Goal: Task Accomplishment & Management: Complete application form

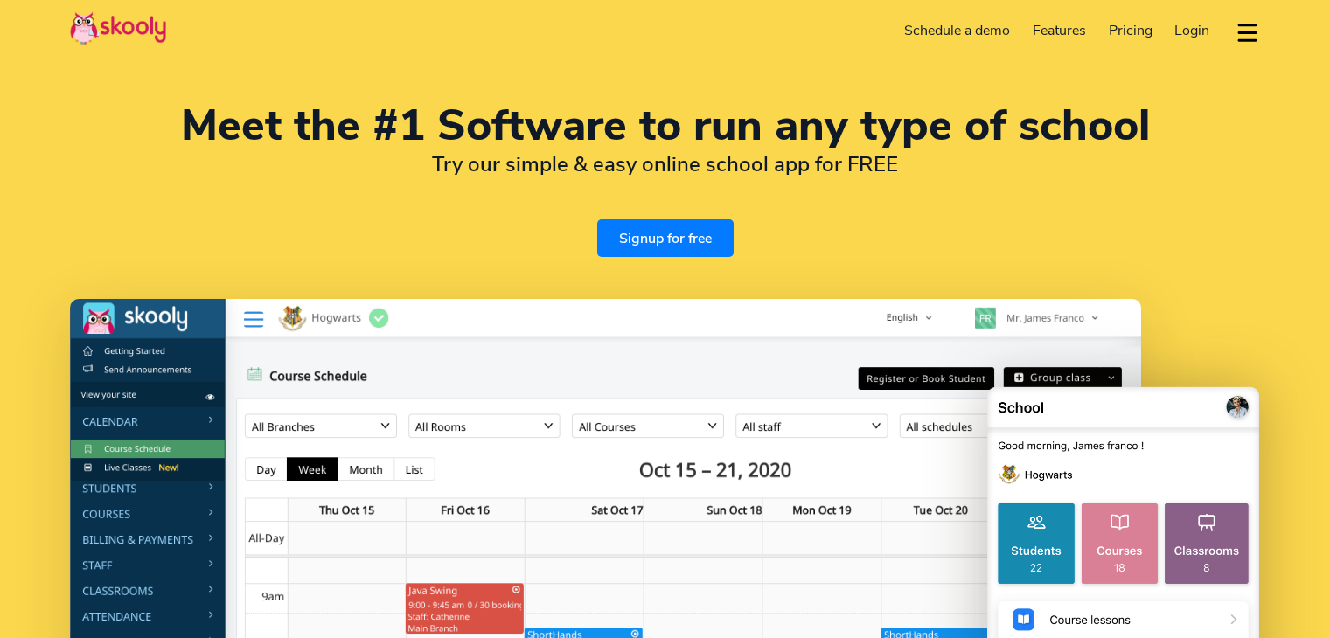
select select "en"
select select "91"
select select "[GEOGRAPHIC_DATA]"
select select "[GEOGRAPHIC_DATA]/[GEOGRAPHIC_DATA]"
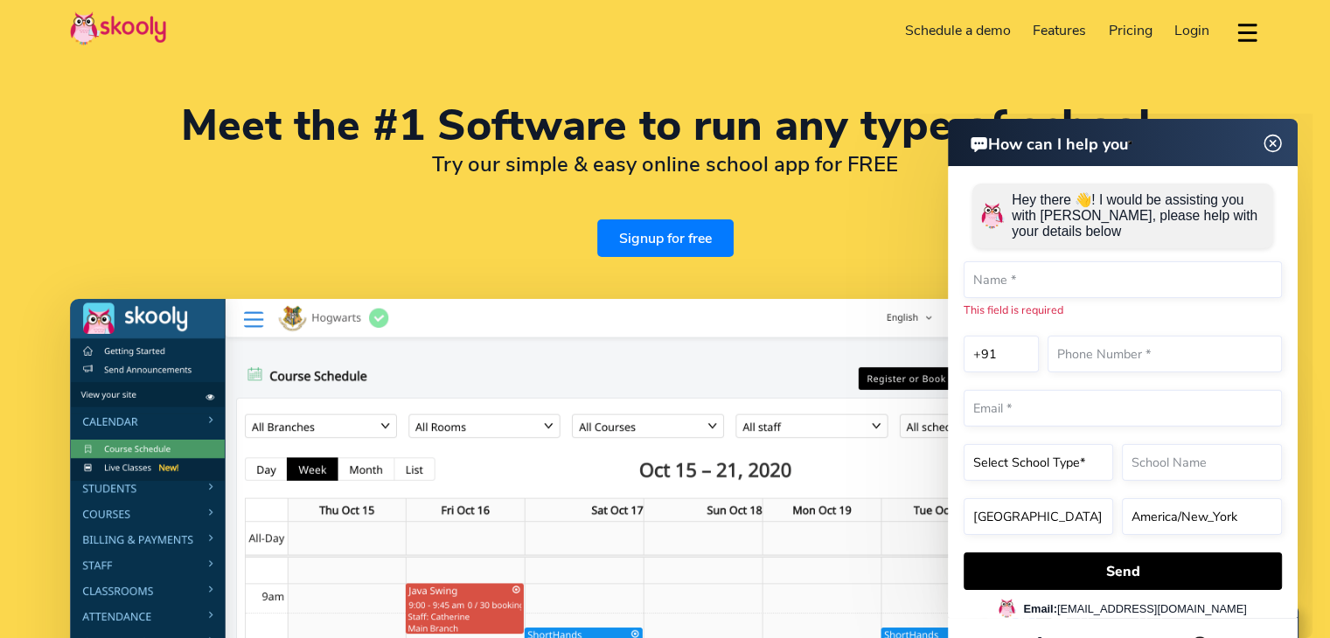
click at [699, 248] on link "Signup for free" at bounding box center [665, 238] width 136 height 38
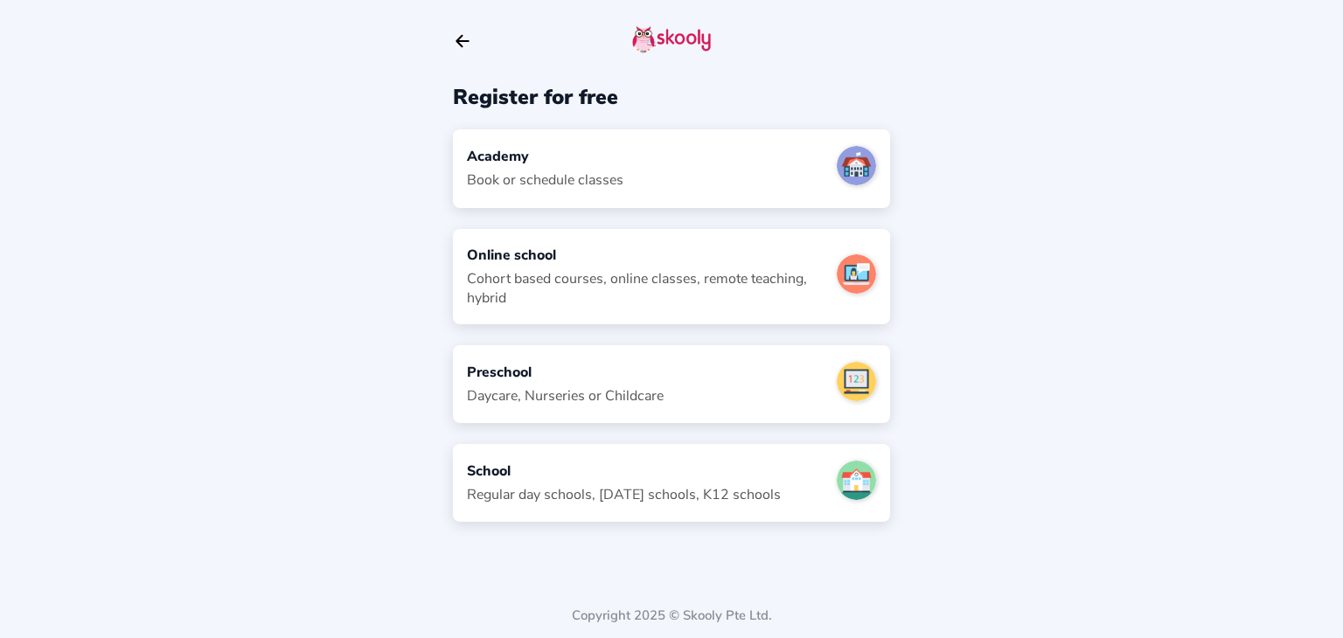
click at [535, 456] on div "School Regular day schools, [DATE] schools, K12 schools" at bounding box center [671, 483] width 437 height 78
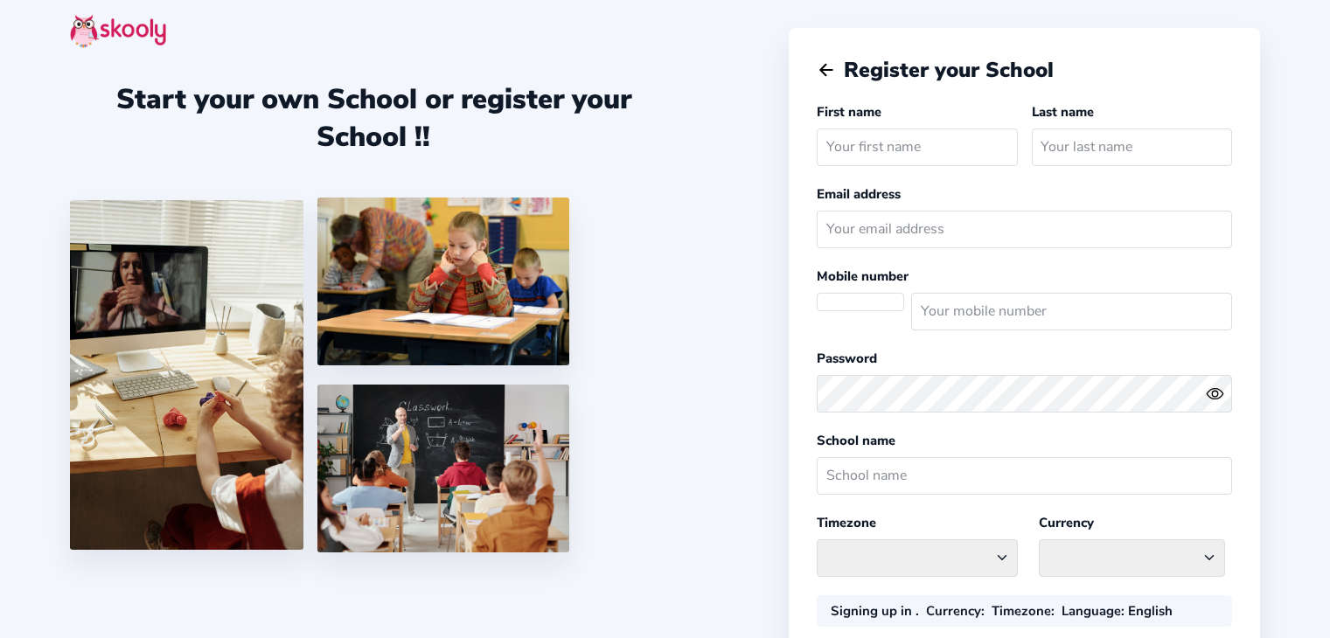
select select "[GEOGRAPHIC_DATA]/[GEOGRAPHIC_DATA]"
select select "INR ₹"
select select "IN"
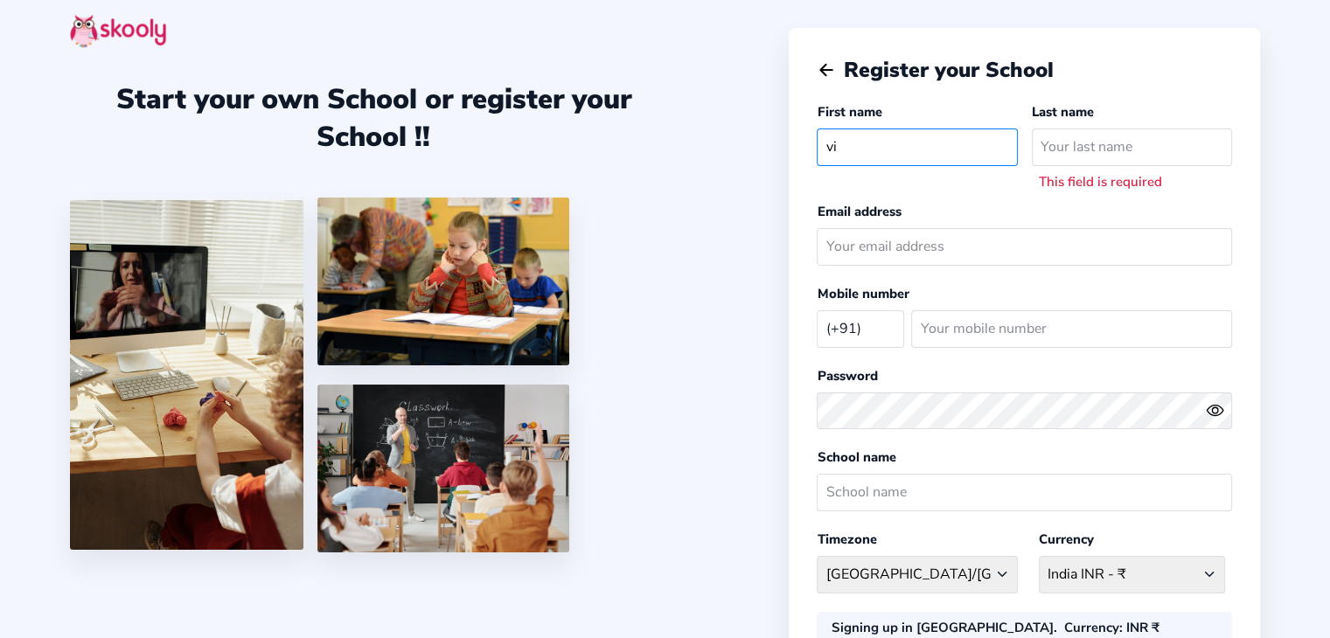
click at [897, 144] on input "vi" at bounding box center [917, 148] width 200 height 38
type input "Vishal"
type input "Rai"
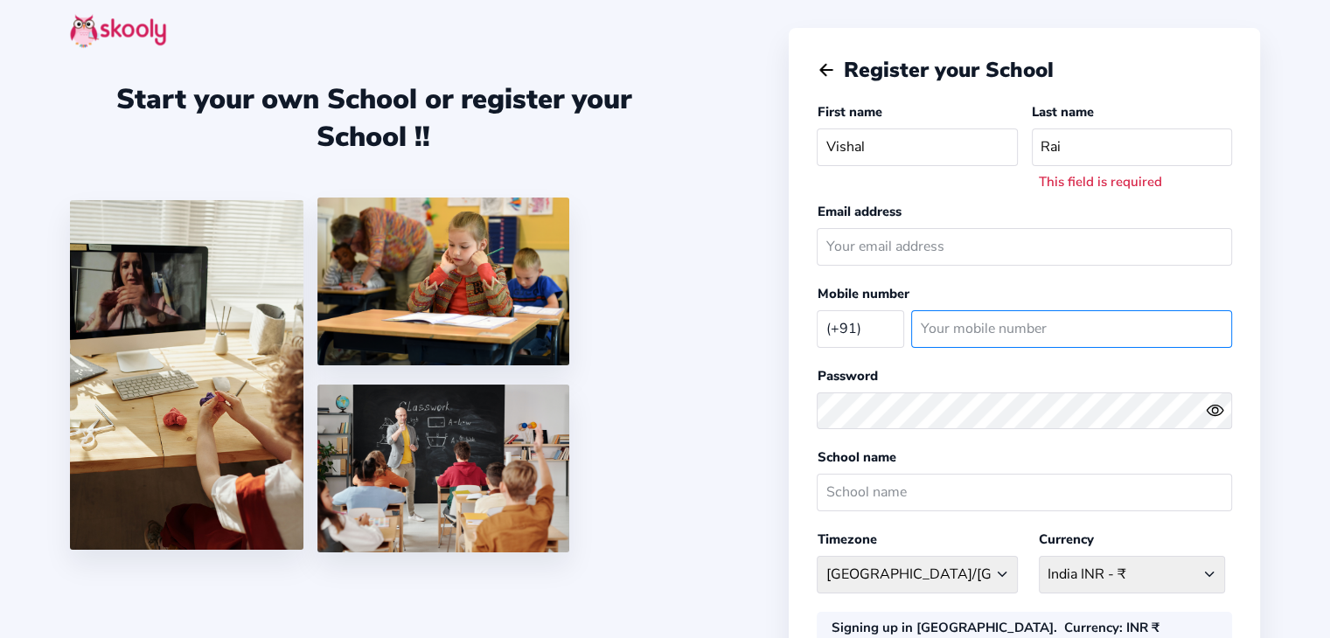
type input "7905624944"
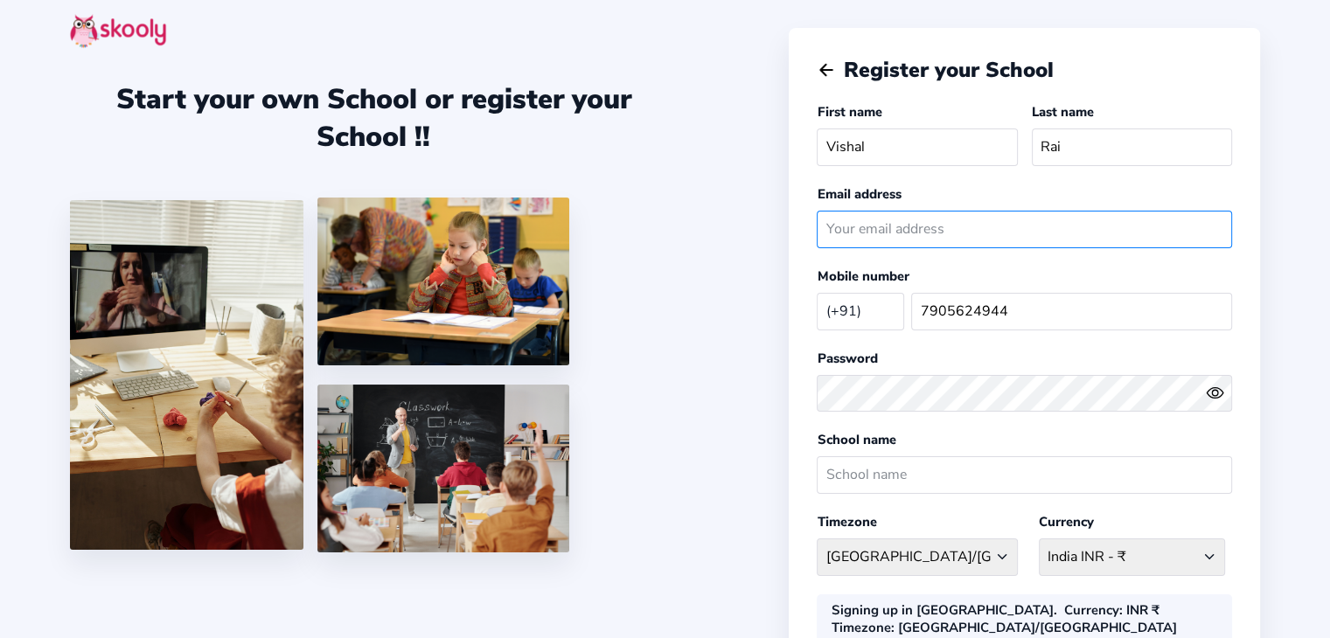
click at [921, 233] on input "email" at bounding box center [1024, 230] width 415 height 38
type input "[EMAIL_ADDRESS][DOMAIN_NAME]"
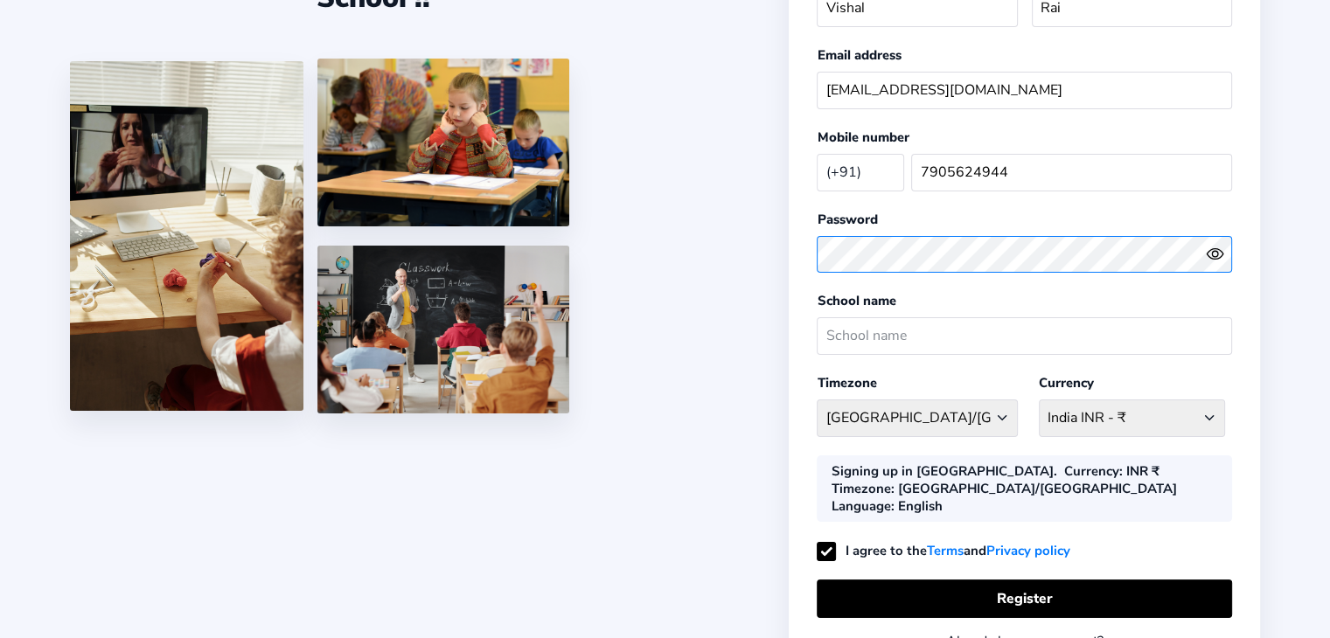
scroll to position [143, 0]
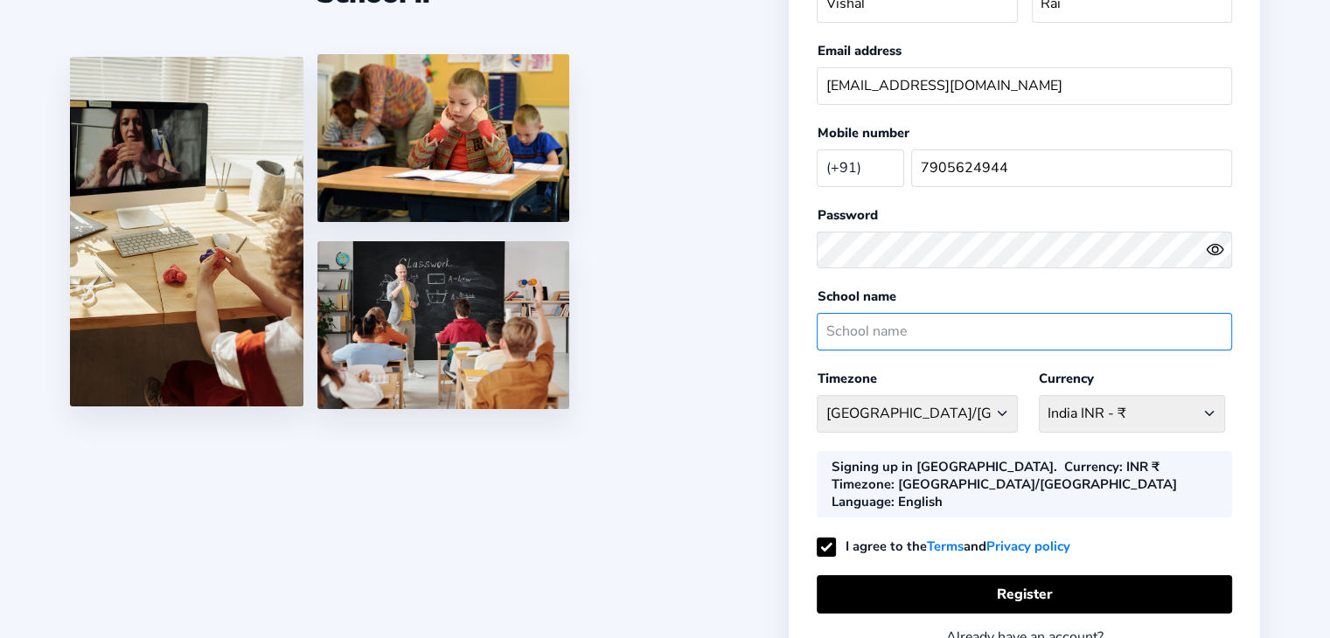
click at [914, 327] on input "text" at bounding box center [1024, 332] width 415 height 38
type input "m"
click at [914, 327] on input "MB" at bounding box center [1024, 332] width 415 height 38
type input "MBPS"
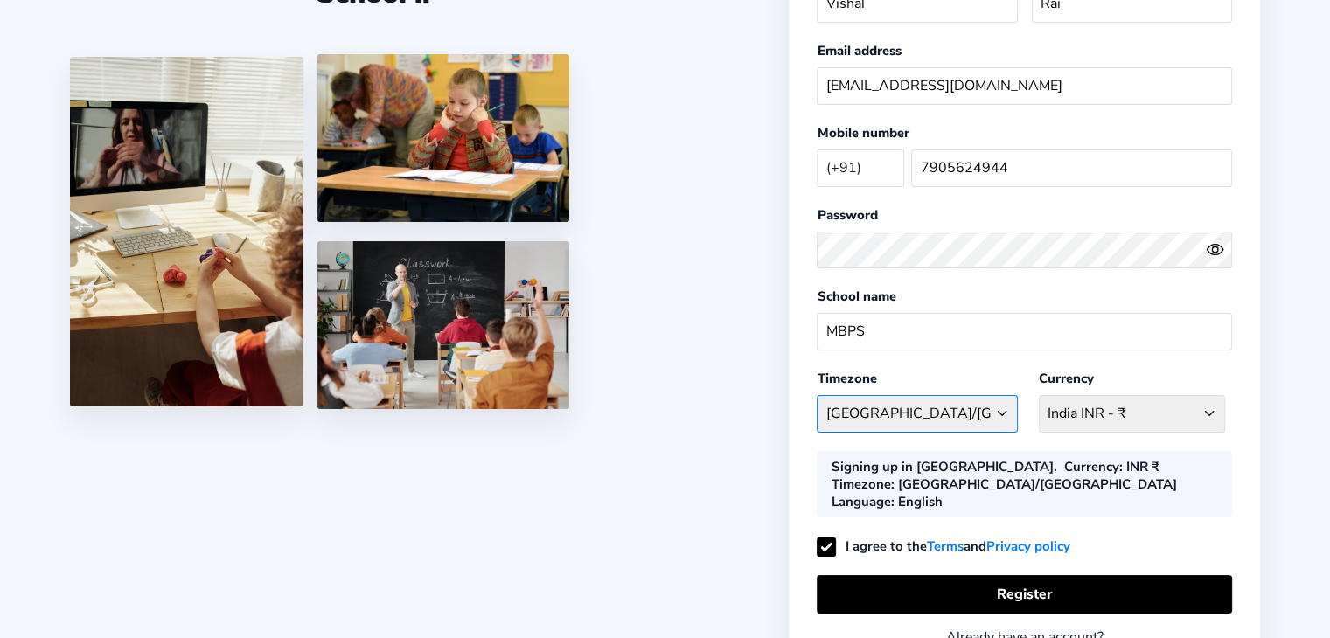
click at [996, 414] on select "[GEOGRAPHIC_DATA]/[GEOGRAPHIC_DATA] [GEOGRAPHIC_DATA] - [GEOGRAPHIC_DATA]/[GEOG…" at bounding box center [917, 414] width 200 height 38
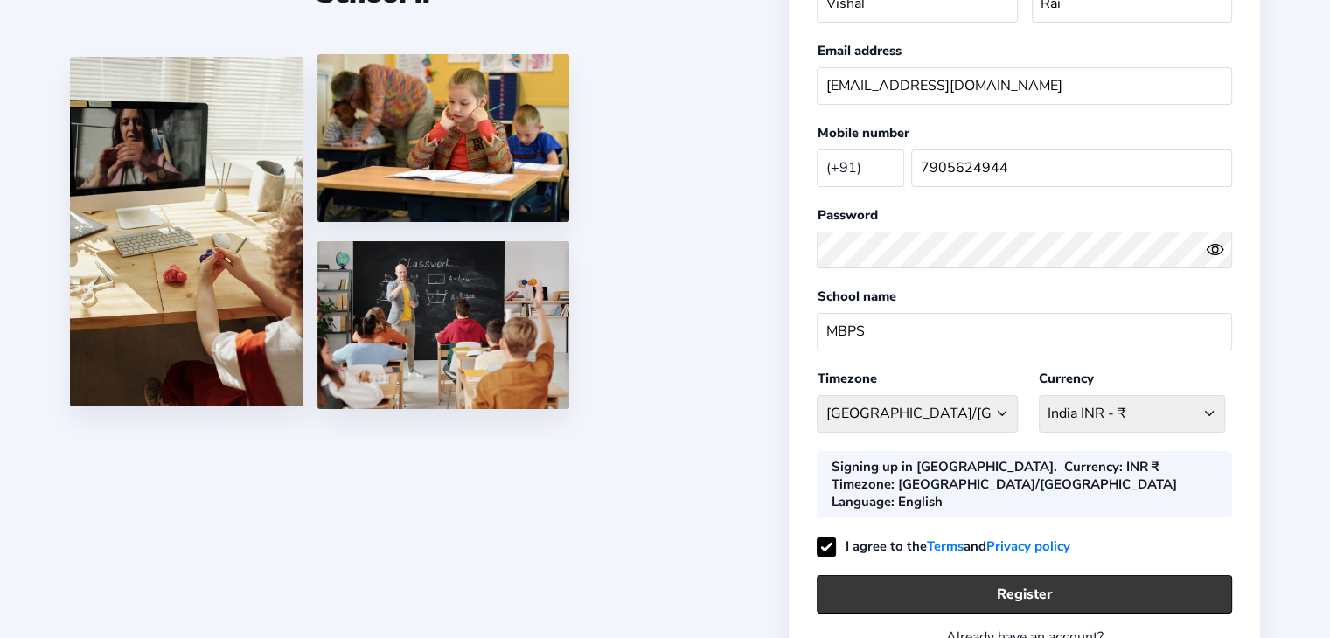
click at [1009, 577] on button "Register" at bounding box center [1024, 594] width 415 height 38
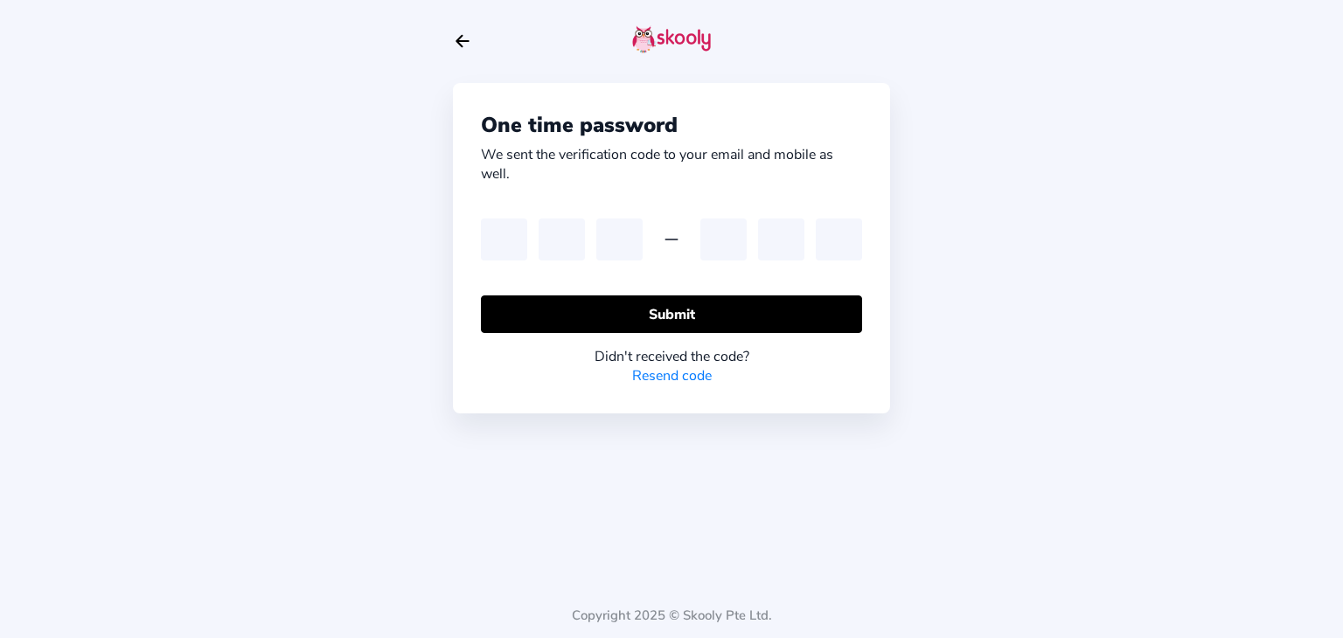
click at [797, 575] on div "One time password We sent the verification code to your email and mobile as wel…" at bounding box center [671, 319] width 1343 height 638
click at [493, 240] on input "text" at bounding box center [504, 240] width 46 height 42
type input "9"
type input "0"
type input "7"
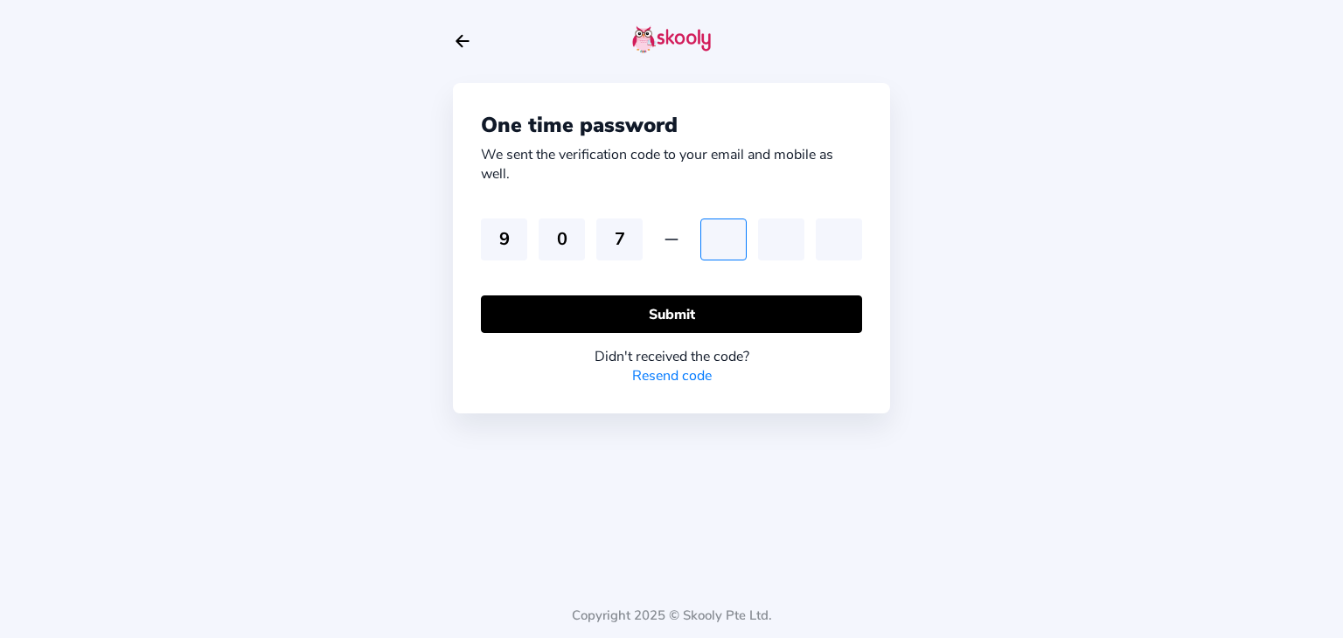
type input "2"
type input "7"
type input "3"
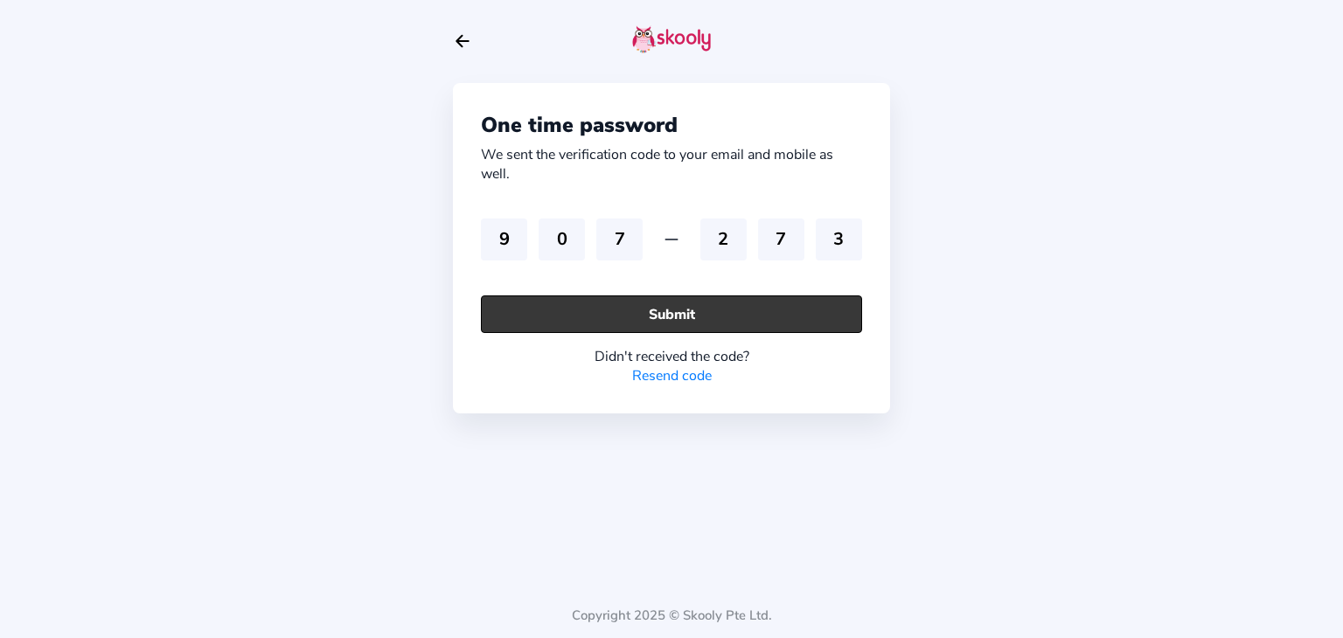
click at [541, 302] on button "Submit" at bounding box center [671, 315] width 381 height 38
